Goal: Task Accomplishment & Management: Manage account settings

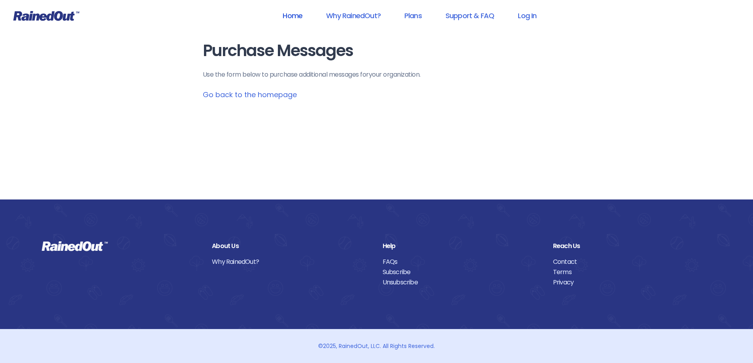
click at [291, 17] on link "Home" at bounding box center [292, 16] width 40 height 18
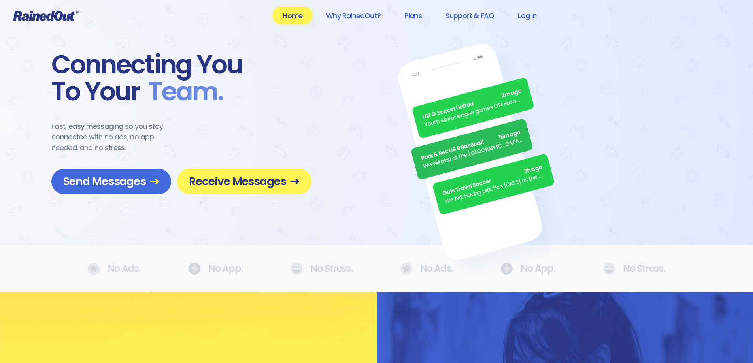
click at [530, 15] on link "Log In" at bounding box center [527, 16] width 39 height 18
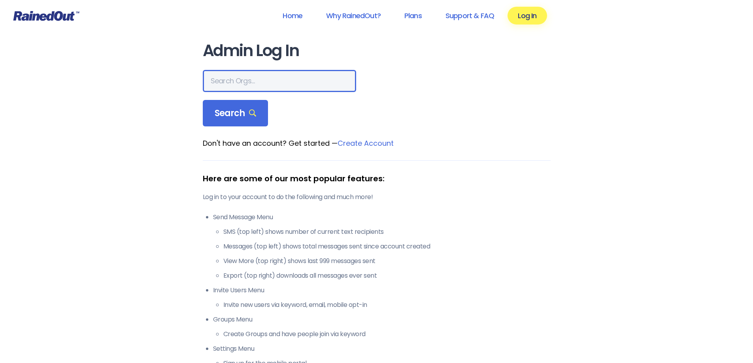
click at [259, 84] on input "text" at bounding box center [279, 81] width 153 height 22
type input "Sylvania Recreation"
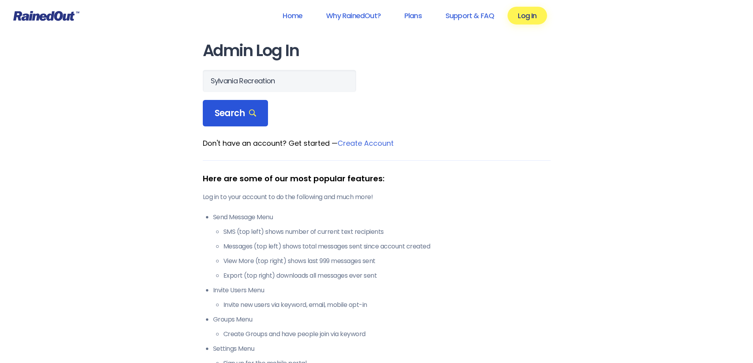
click at [234, 115] on span "Search" at bounding box center [236, 113] width 42 height 11
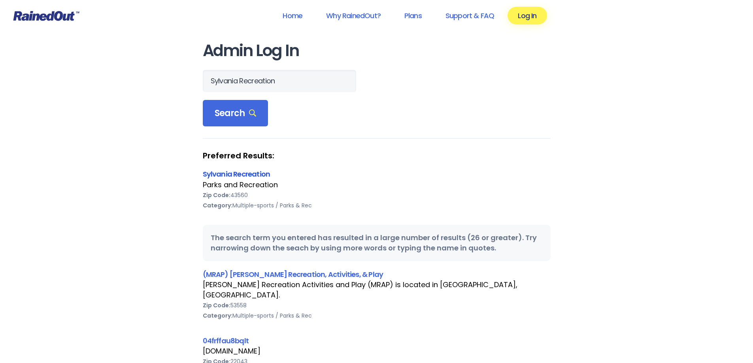
click at [227, 173] on link "Sylvania Recreation" at bounding box center [237, 174] width 68 height 10
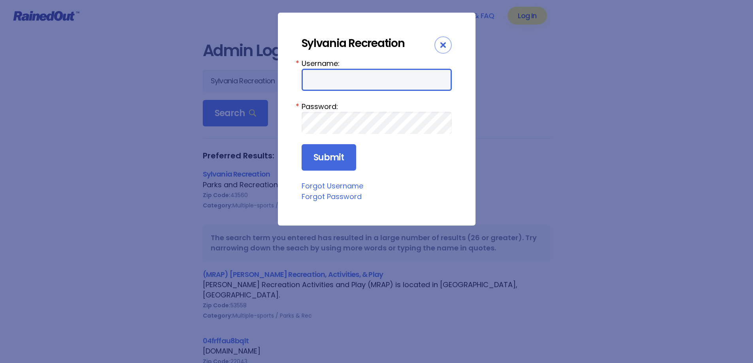
click at [354, 77] on input "Username:" at bounding box center [377, 80] width 150 height 22
click at [131, 137] on div "Sylvania Recreation Username: * Password: * Submit Forgot Username Forgot Passw…" at bounding box center [376, 181] width 753 height 363
